Goal: Navigation & Orientation: Find specific page/section

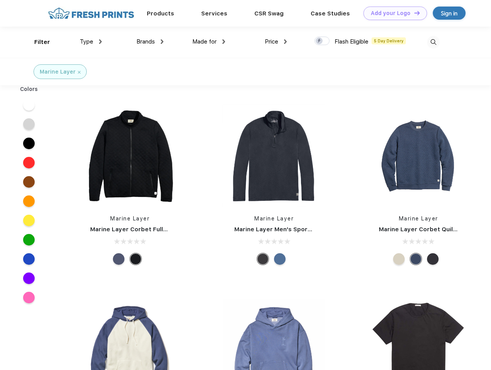
click at [392, 13] on link "Add your Logo Design Tool" at bounding box center [395, 13] width 64 height 13
click at [0, 0] on div "Design Tool" at bounding box center [0, 0] width 0 height 0
click at [413, 13] on link "Add your Logo Design Tool" at bounding box center [395, 13] width 64 height 13
click at [37, 42] on div "Filter" at bounding box center [42, 42] width 16 height 9
click at [91, 42] on span "Type" at bounding box center [86, 41] width 13 height 7
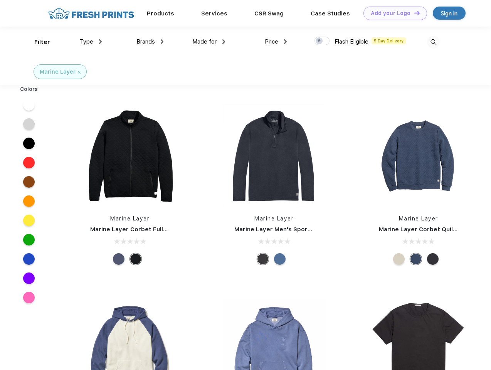
click at [150, 42] on span "Brands" at bounding box center [145, 41] width 18 height 7
click at [209, 42] on span "Made for" at bounding box center [204, 41] width 24 height 7
click at [276, 42] on span "Price" at bounding box center [271, 41] width 13 height 7
click at [322, 41] on div at bounding box center [321, 41] width 15 height 8
click at [319, 41] on input "checkbox" at bounding box center [316, 38] width 5 height 5
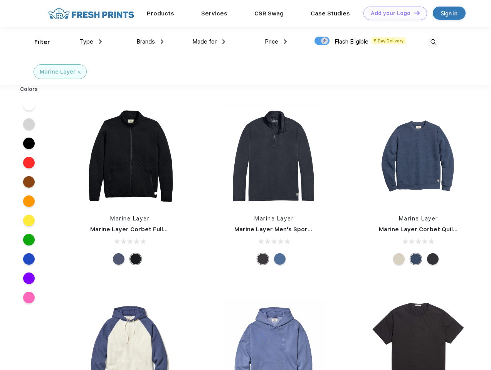
click at [433, 42] on img at bounding box center [433, 42] width 13 height 13
